Goal: Book appointment/travel/reservation

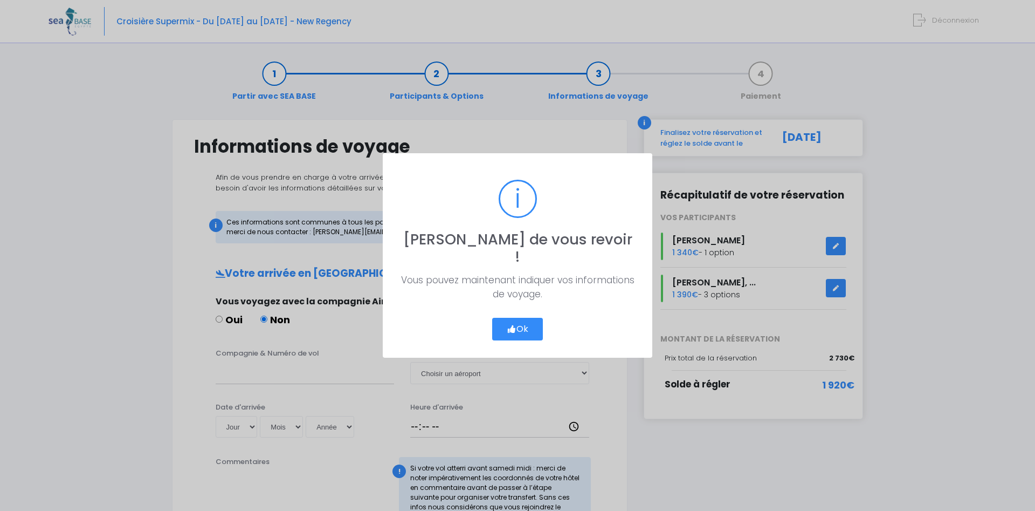
click at [513, 318] on button "Ok" at bounding box center [517, 329] width 51 height 23
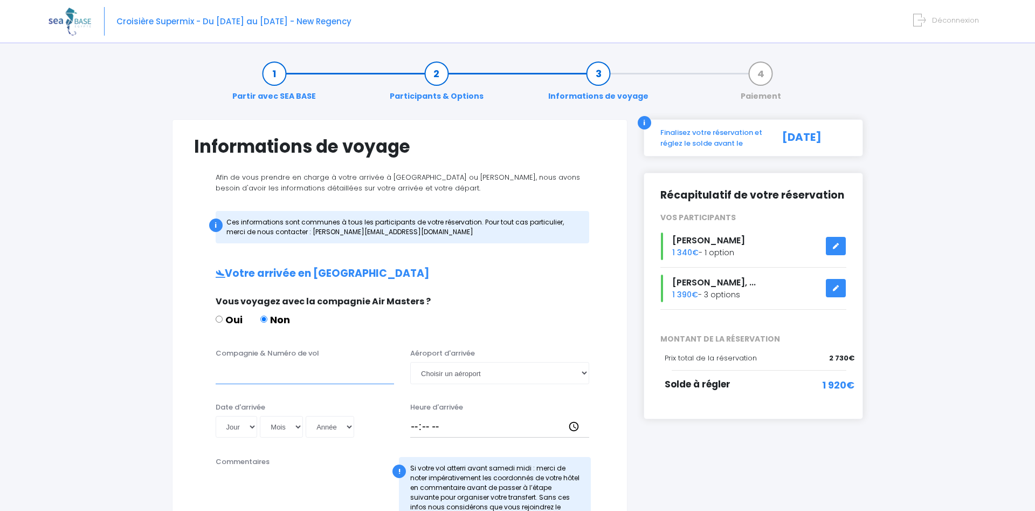
click at [276, 378] on input "Compagnie & Numéro de vol" at bounding box center [305, 373] width 179 height 22
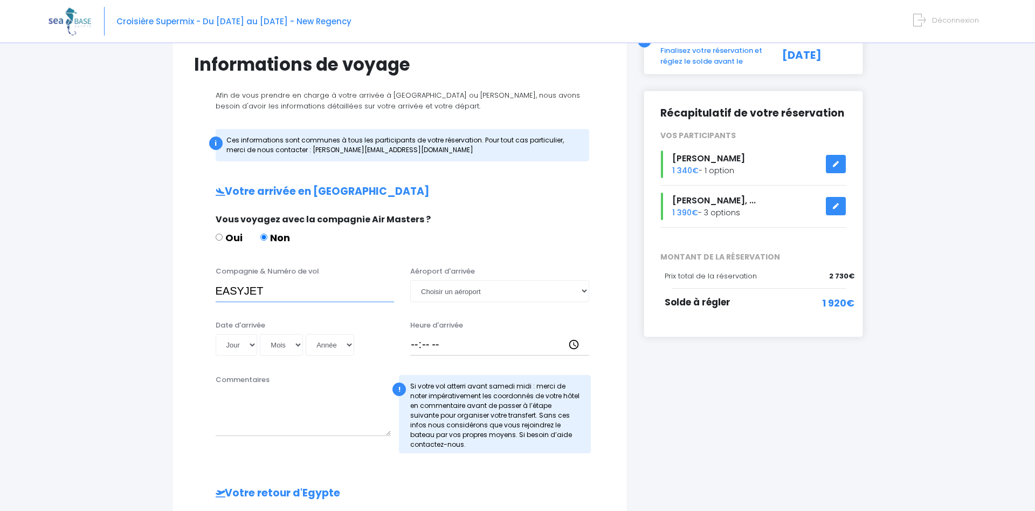
scroll to position [110, 0]
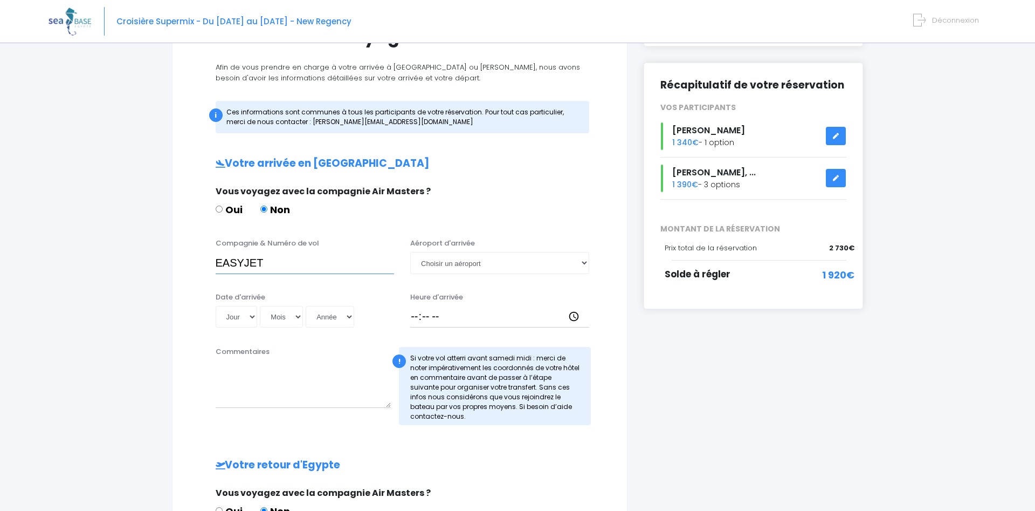
type input "EASYJET"
click at [410, 252] on select "Choisir un aéroport [GEOGRAPHIC_DATA][PERSON_NAME]" at bounding box center [499, 263] width 179 height 22
select select "Hurghada"
click option "Hurghada" at bounding box center [0, 0] width 0 height 0
click at [216, 306] on select "Jour 01 02 03 04 05 06 07 08 09 10 11 12 13 14 15 16 17 18 19 20 21 22 23 24 25…" at bounding box center [237, 317] width 42 height 22
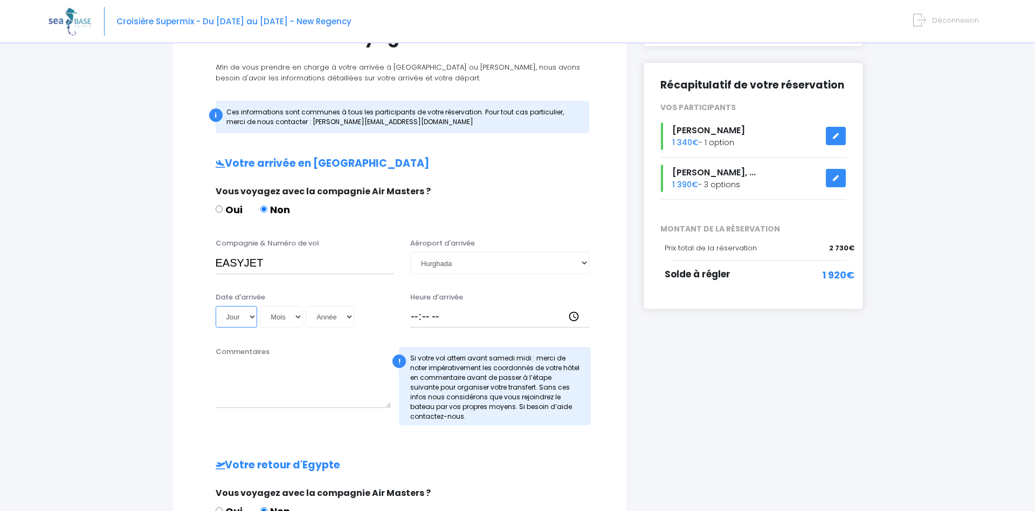
select select "25"
click option "25" at bounding box center [0, 0] width 0 height 0
click at [260, 306] on select "Mois 01 02 03 04 05 06 07 08 09 10 11 12" at bounding box center [281, 317] width 43 height 22
select select "10"
click option "10" at bounding box center [0, 0] width 0 height 0
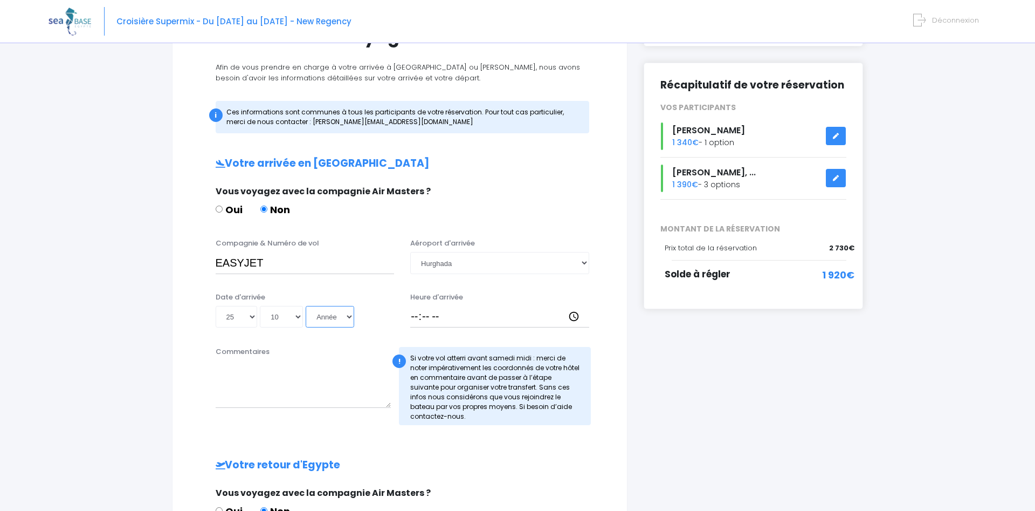
click at [306, 306] on select "Année 2045 2044 2043 2042 2041 2040 2039 2038 2037 2036 2035 2034 2033 2032 203…" at bounding box center [330, 317] width 49 height 22
select select "2025"
click option "2025" at bounding box center [0, 0] width 0 height 0
type input "[DATE]"
click at [420, 315] on input "Heure d'arrivée" at bounding box center [499, 317] width 179 height 22
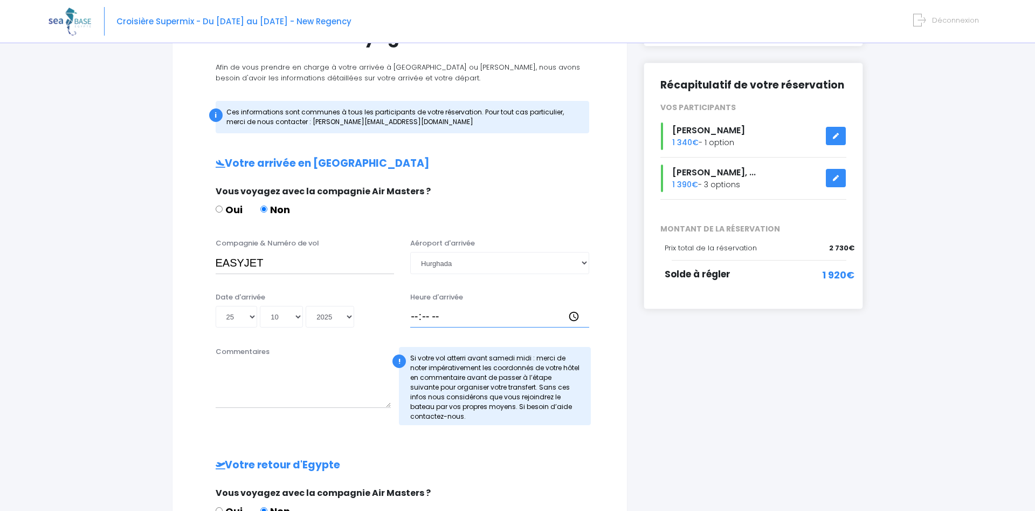
type input "18:05"
click at [307, 407] on textarea "Commentaires" at bounding box center [304, 383] width 176 height 47
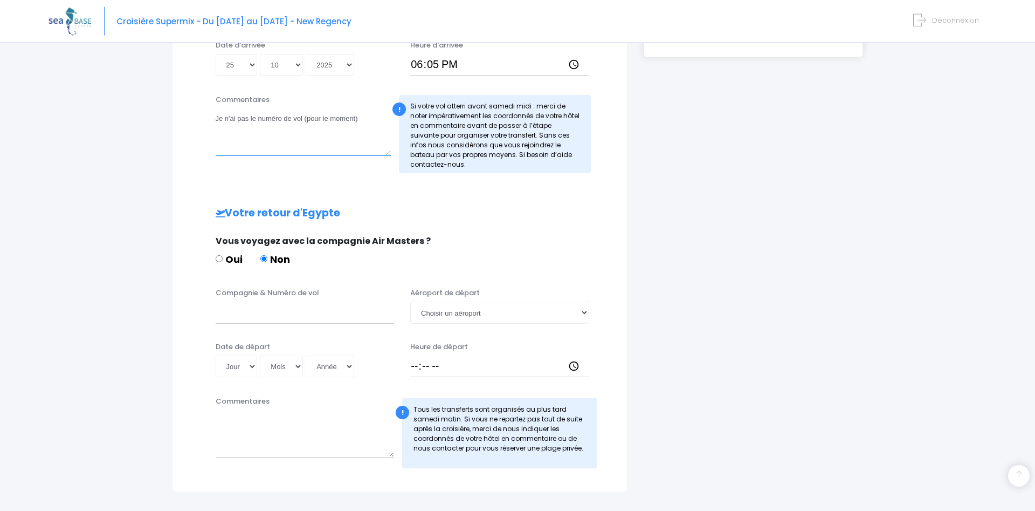
scroll to position [385, 0]
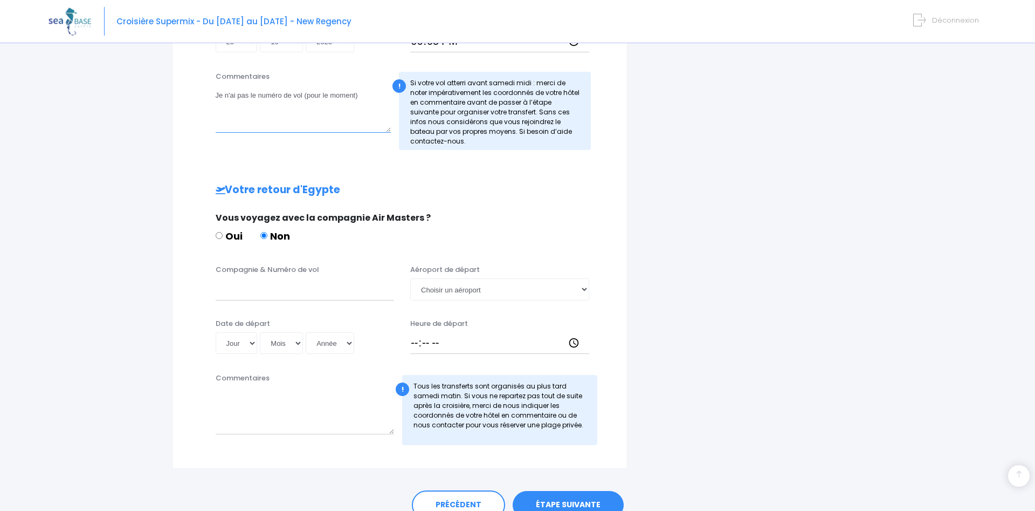
type textarea "Je n'ai pas le numéro de vol (pour le moment)"
click at [247, 292] on input "Compagnie & Numéro de vol" at bounding box center [305, 289] width 179 height 22
type input "EASYJET"
click at [410, 278] on select "Choisir un aéroport [GEOGRAPHIC_DATA][PERSON_NAME]" at bounding box center [499, 289] width 179 height 22
select select "Hurghada"
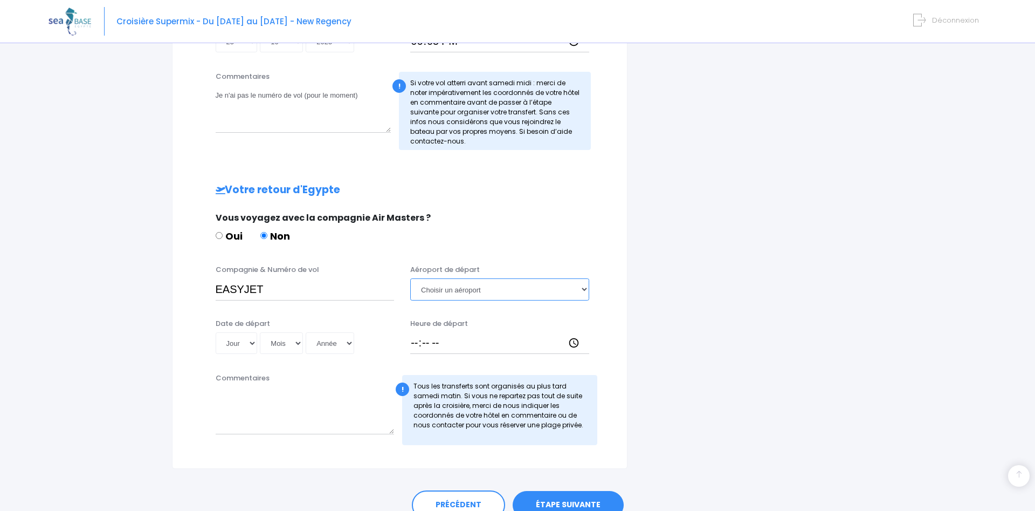
click option "Hurghada" at bounding box center [0, 0] width 0 height 0
click at [216, 332] on select "Jour 01 02 03 04 05 06 07 08 09 10 11 12 13 14 15 16 17 18 19 20 21 22 23 24 25…" at bounding box center [237, 343] width 42 height 22
select select "01"
click option "01" at bounding box center [0, 0] width 0 height 0
click at [260, 332] on select "Mois 01 02 03 04 05 06 07 08 09 10 11 12" at bounding box center [281, 343] width 43 height 22
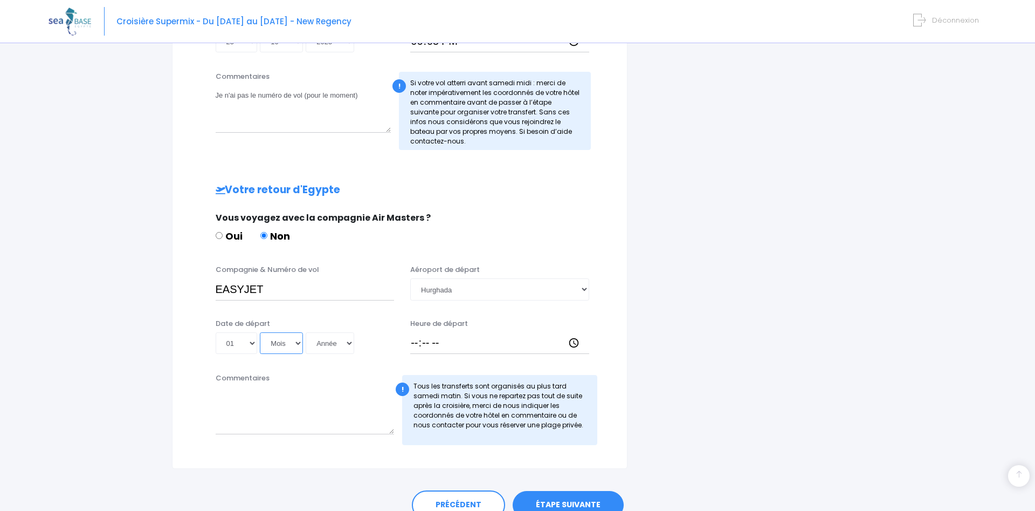
select select "11"
click option "11" at bounding box center [0, 0] width 0 height 0
click at [306, 332] on select "Année 2045 2044 2043 2042 2041 2040 2039 2038 2037 2036 2035 2034 2033 2032 203…" at bounding box center [330, 343] width 49 height 22
select select "2025"
click option "2025" at bounding box center [0, 0] width 0 height 0
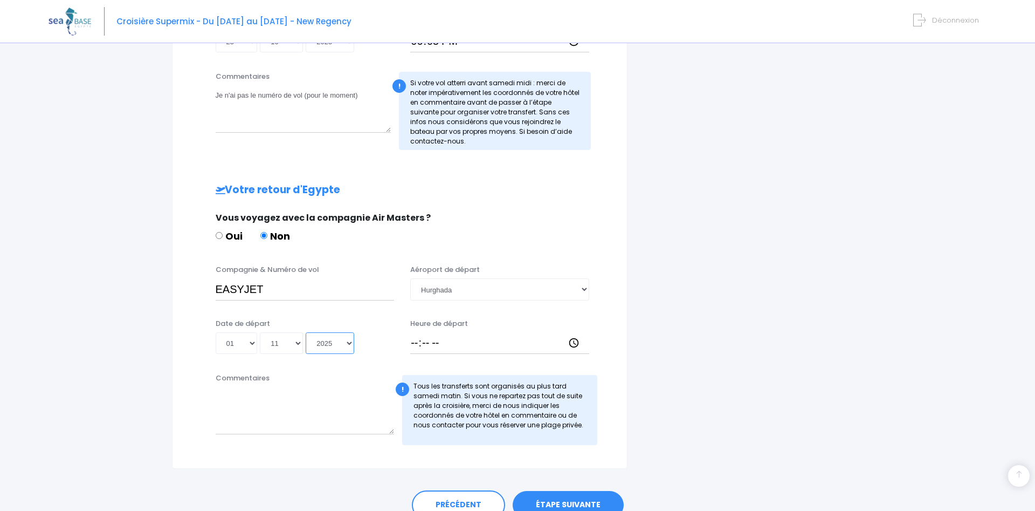
type input "[DATE]"
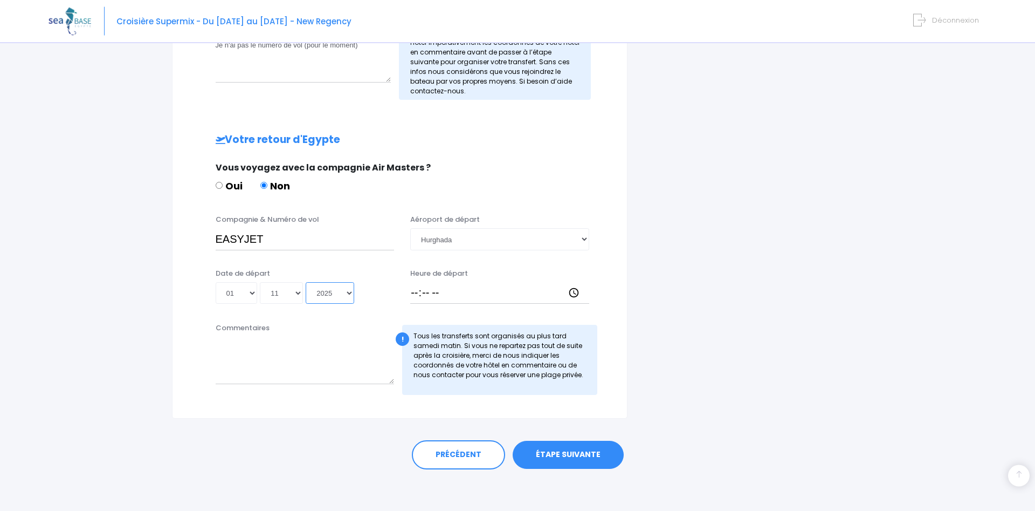
scroll to position [437, 0]
click at [418, 293] on input "Heure de départ" at bounding box center [499, 291] width 179 height 22
type input "14:30"
click at [242, 361] on textarea "Commentaires" at bounding box center [305, 358] width 179 height 47
type textarea "Idem , je n'ai pas encore le numéro de vol"
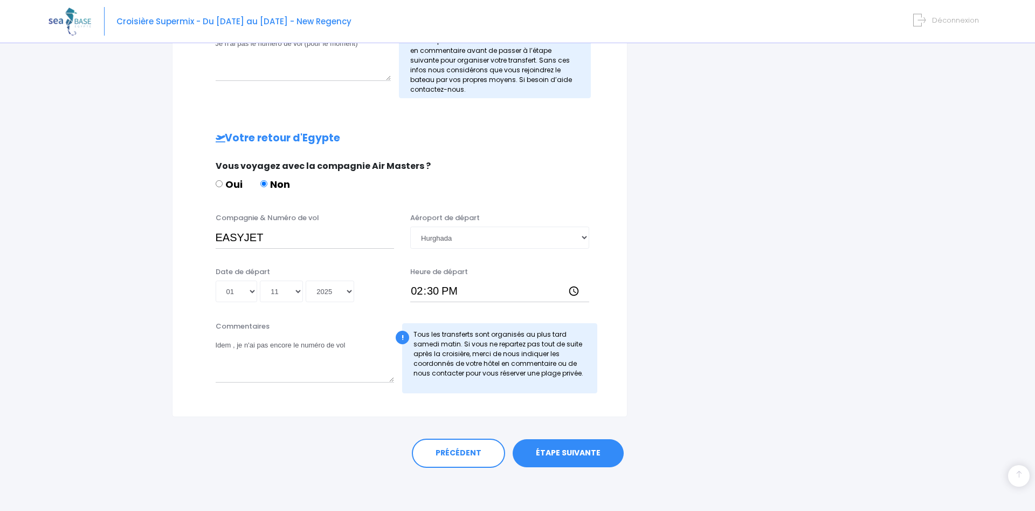
click at [581, 452] on link "ÉTAPE SUIVANTE" at bounding box center [568, 453] width 111 height 28
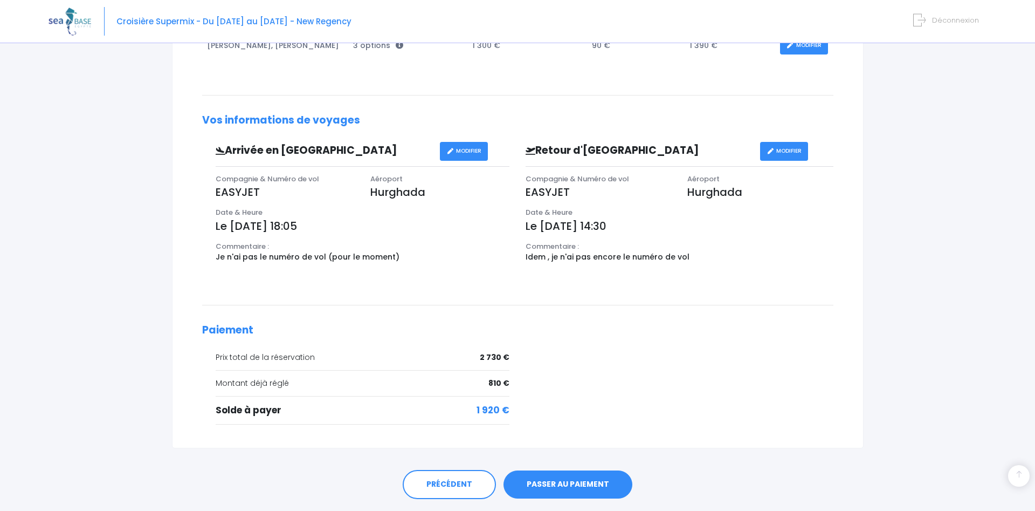
scroll to position [307, 0]
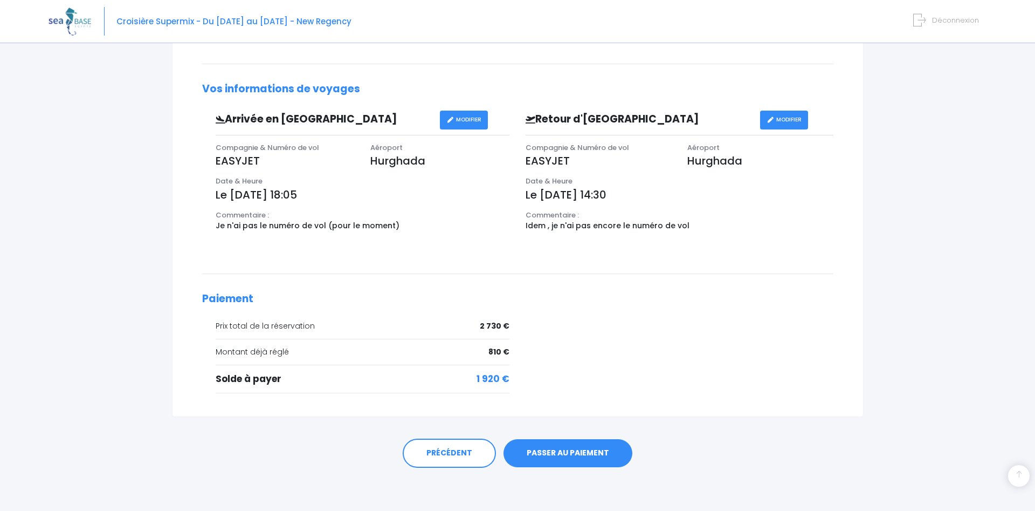
click at [558, 451] on link "PASSER AU PAIEMENT" at bounding box center [568, 453] width 129 height 28
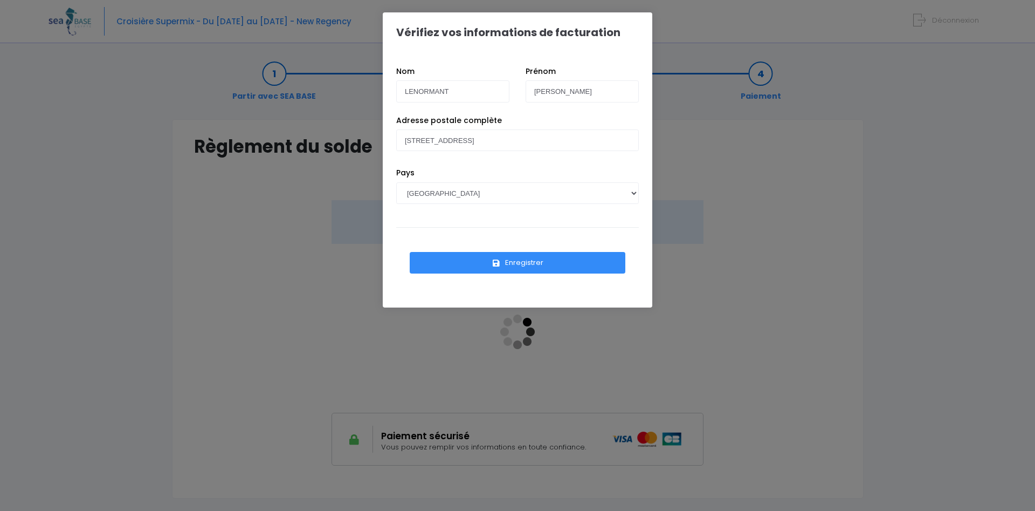
click at [530, 262] on button "Enregistrer" at bounding box center [518, 263] width 216 height 22
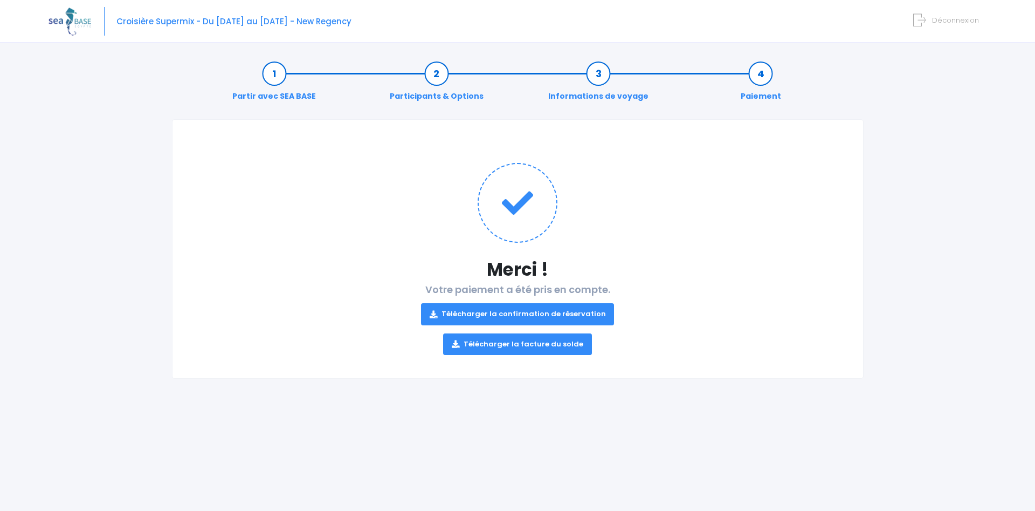
click at [523, 314] on link "Télécharger la confirmation de réservation" at bounding box center [518, 314] width 194 height 22
click at [511, 339] on link "Télécharger la facture du solde" at bounding box center [517, 344] width 149 height 22
